Goal: Download file/media

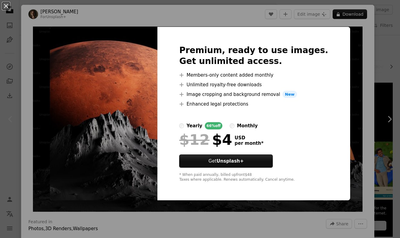
click at [137, 160] on img at bounding box center [104, 114] width 108 height 174
click at [5, 8] on button "An X shape" at bounding box center [5, 5] width 7 height 7
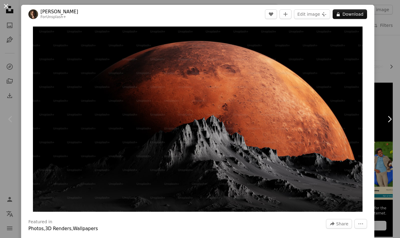
click at [7, 7] on button "An X shape" at bounding box center [5, 5] width 7 height 7
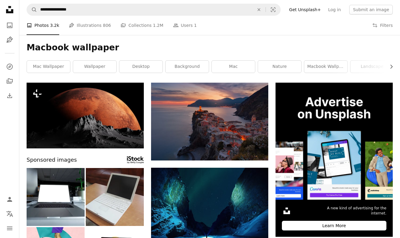
scroll to position [0, 0]
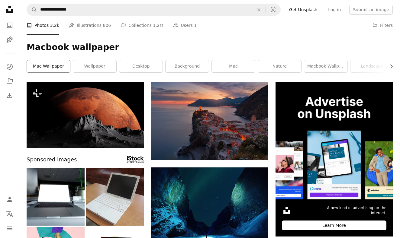
click at [47, 61] on link "mac wallpaper" at bounding box center [48, 66] width 43 height 12
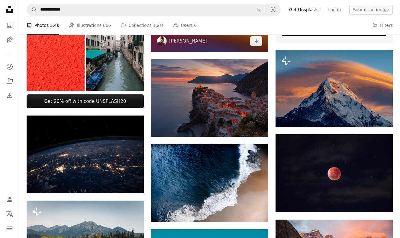
scroll to position [195, 0]
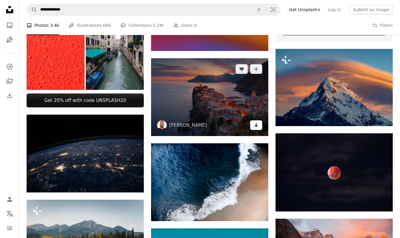
click at [253, 127] on link "Arrow pointing down" at bounding box center [256, 126] width 12 height 10
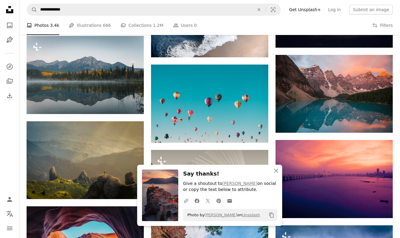
scroll to position [355, 0]
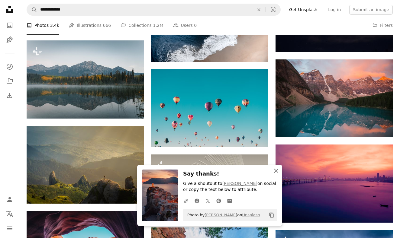
click at [276, 172] on icon "An X shape" at bounding box center [276, 170] width 7 height 7
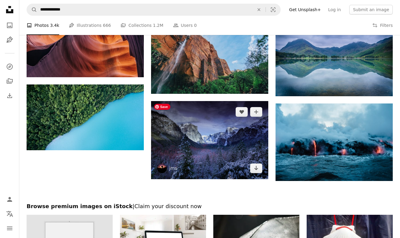
scroll to position [567, 0]
click at [257, 167] on icon "Download" at bounding box center [256, 168] width 4 height 4
